Goal: Task Accomplishment & Management: Manage account settings

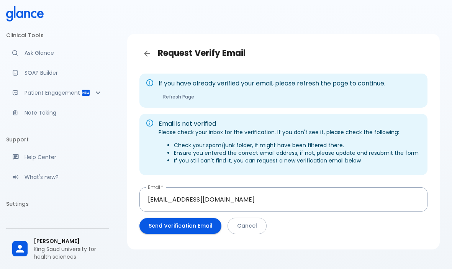
click at [209, 228] on button "Send Verification Email" at bounding box center [180, 226] width 82 height 16
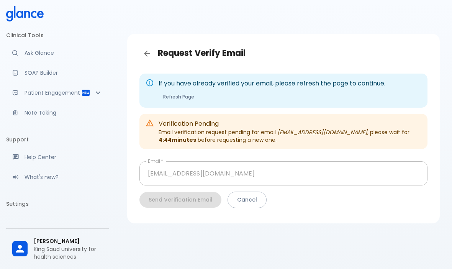
click at [189, 97] on button "Refresh Page" at bounding box center [179, 96] width 40 height 11
click at [100, 222] on p "Your Settings" at bounding box center [64, 222] width 78 height 8
click at [92, 257] on p "King Saud university for health sciences" at bounding box center [68, 252] width 69 height 15
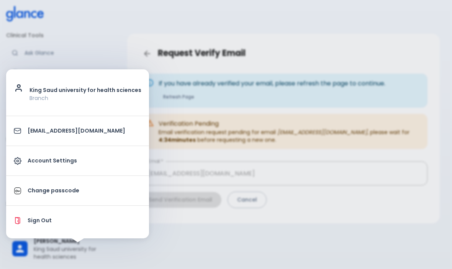
click at [201, 230] on div at bounding box center [226, 134] width 452 height 269
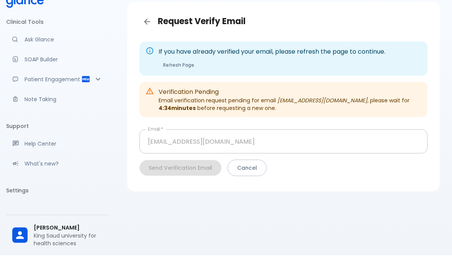
scroll to position [18, 0]
